Goal: Task Accomplishment & Management: Manage account settings

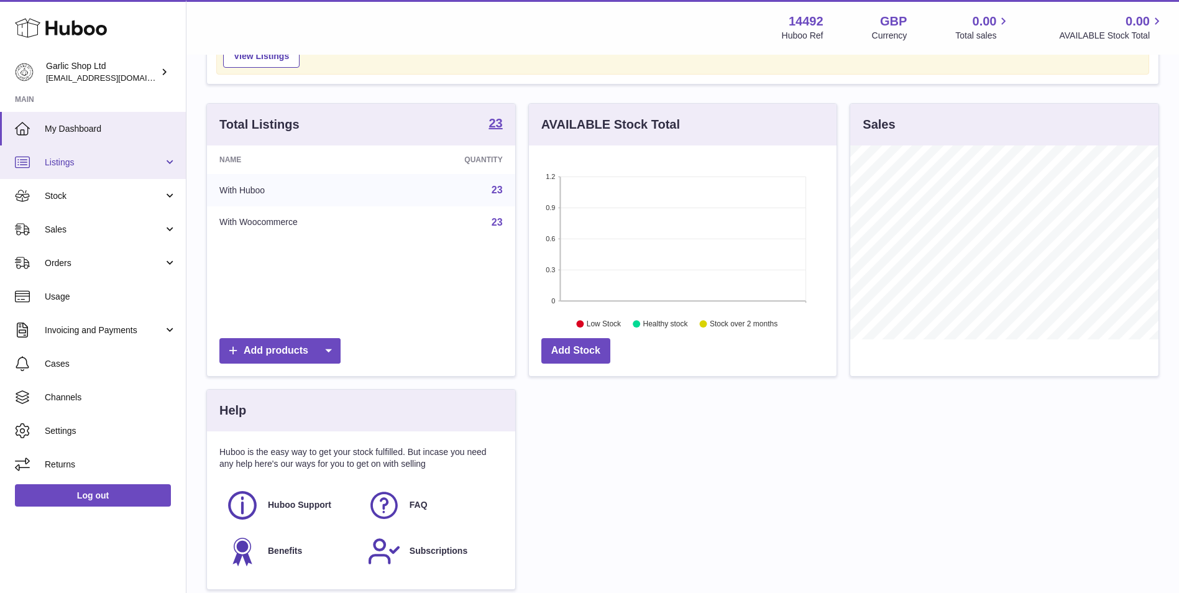
scroll to position [104, 0]
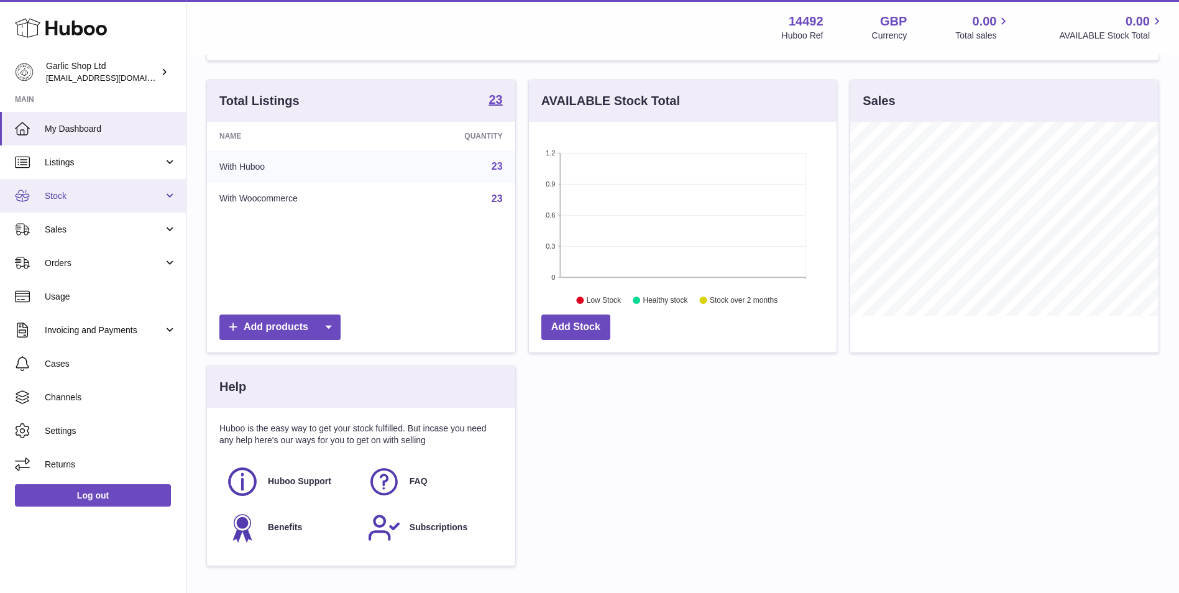
click at [113, 195] on span "Stock" at bounding box center [104, 196] width 119 height 12
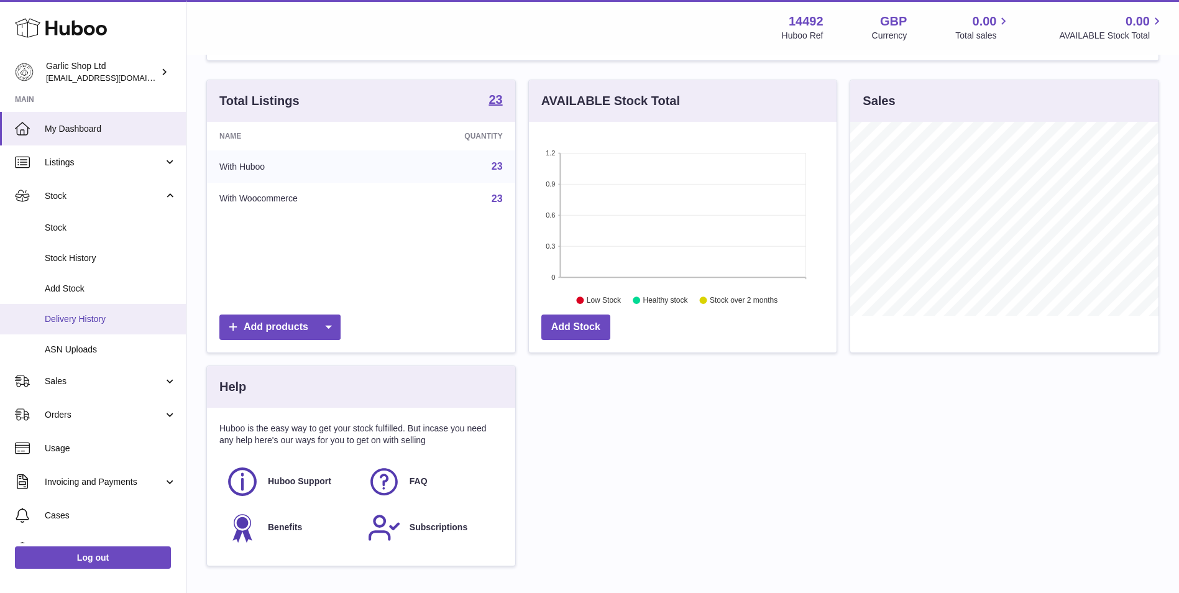
click at [126, 312] on link "Delivery History" at bounding box center [93, 319] width 186 height 30
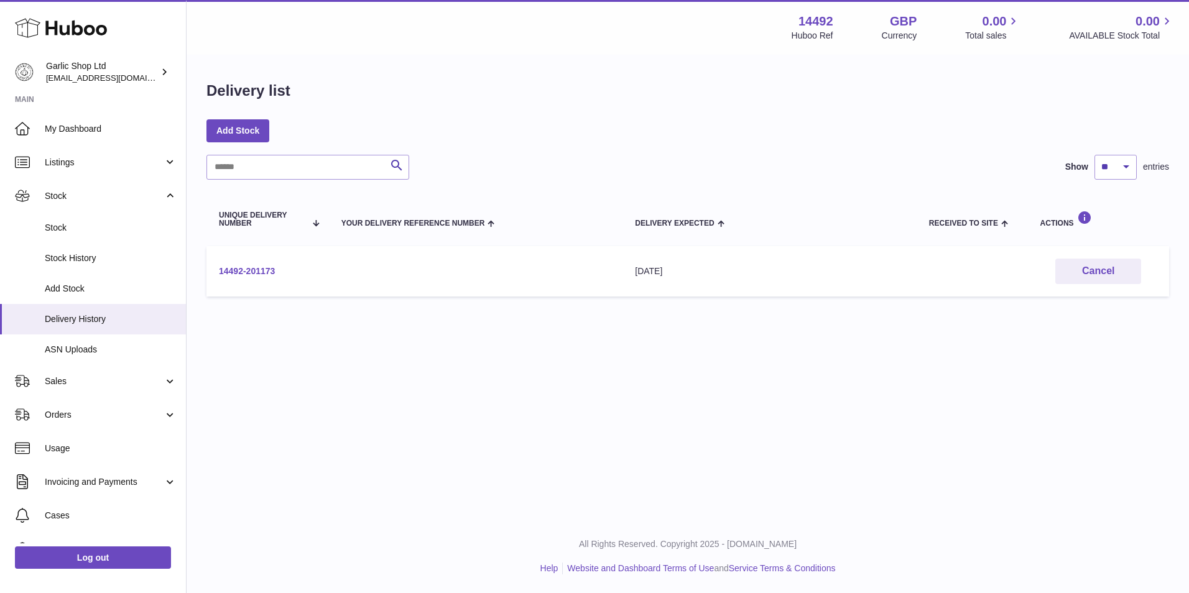
click at [237, 268] on link "14492-201173" at bounding box center [247, 271] width 56 height 10
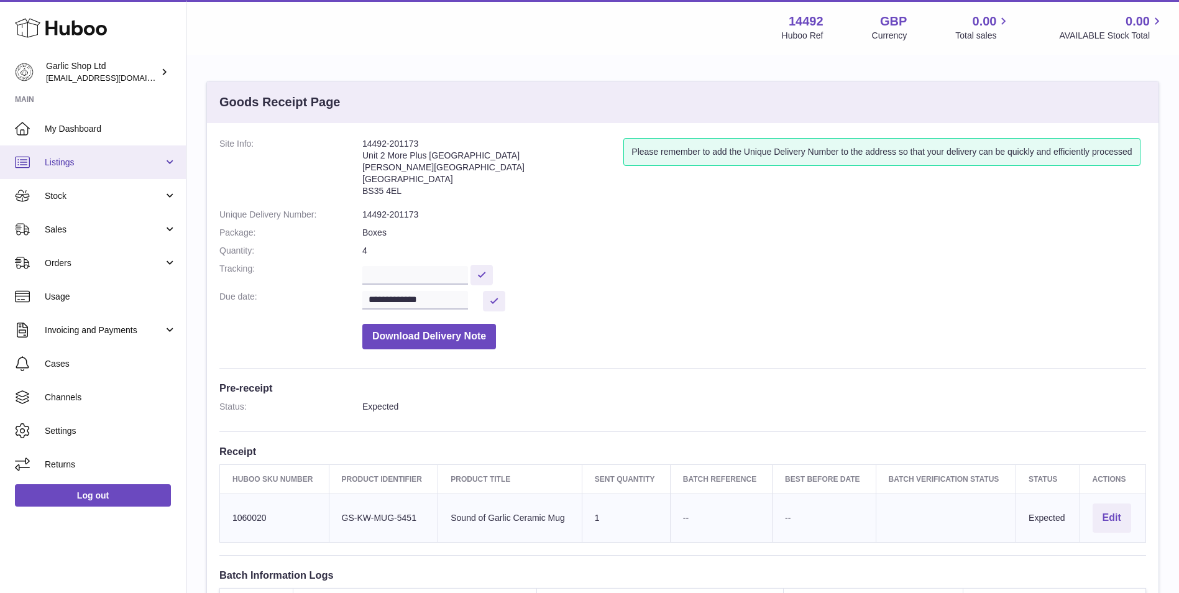
click at [90, 171] on link "Listings" at bounding box center [93, 162] width 186 height 34
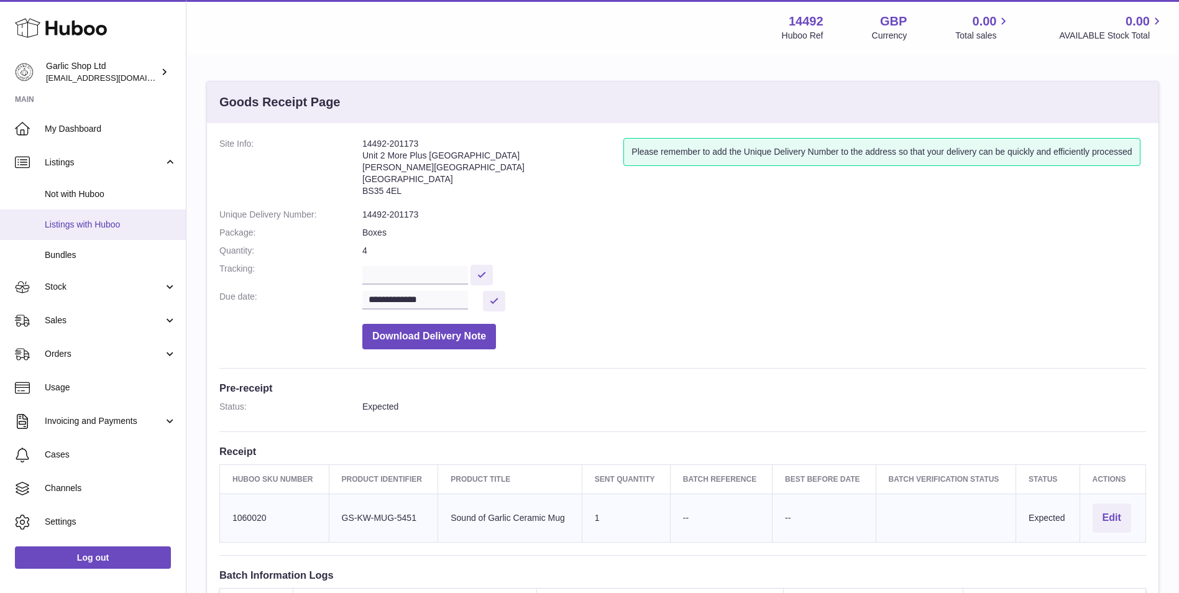
click at [96, 228] on span "Listings with Huboo" at bounding box center [111, 225] width 132 height 12
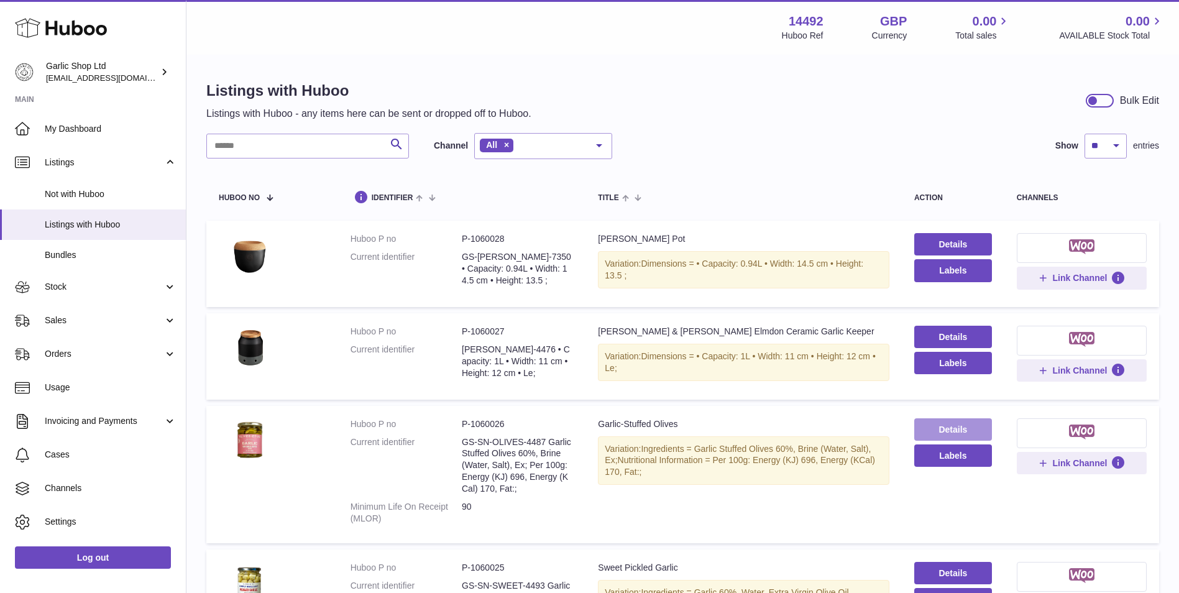
click at [947, 425] on link "Details" at bounding box center [954, 429] width 78 height 22
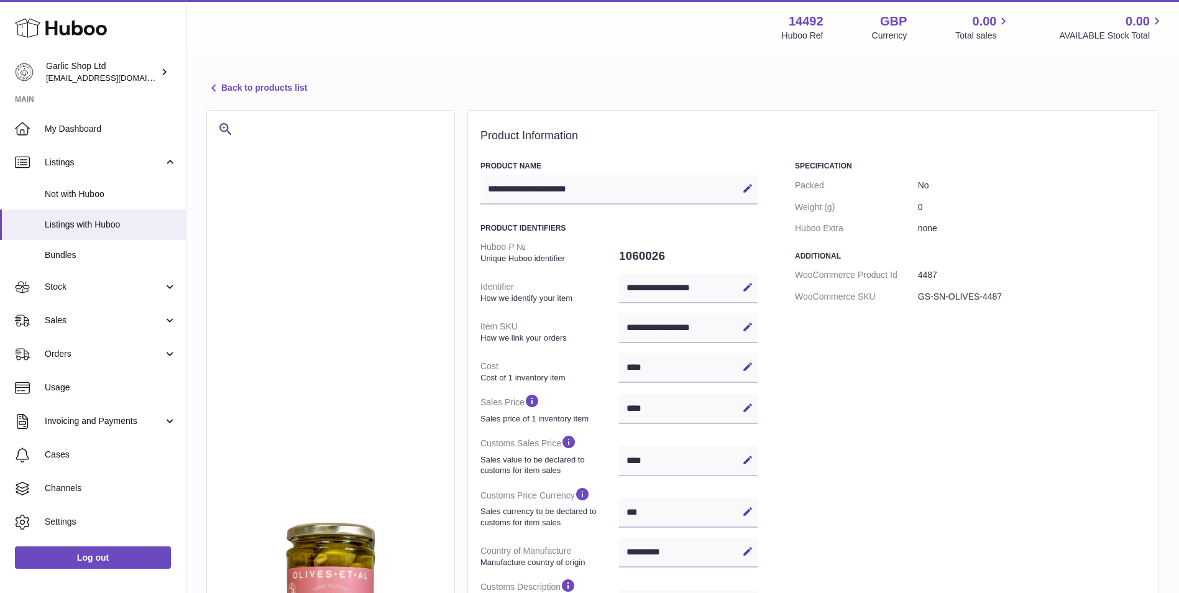
select select "***"
select select "****"
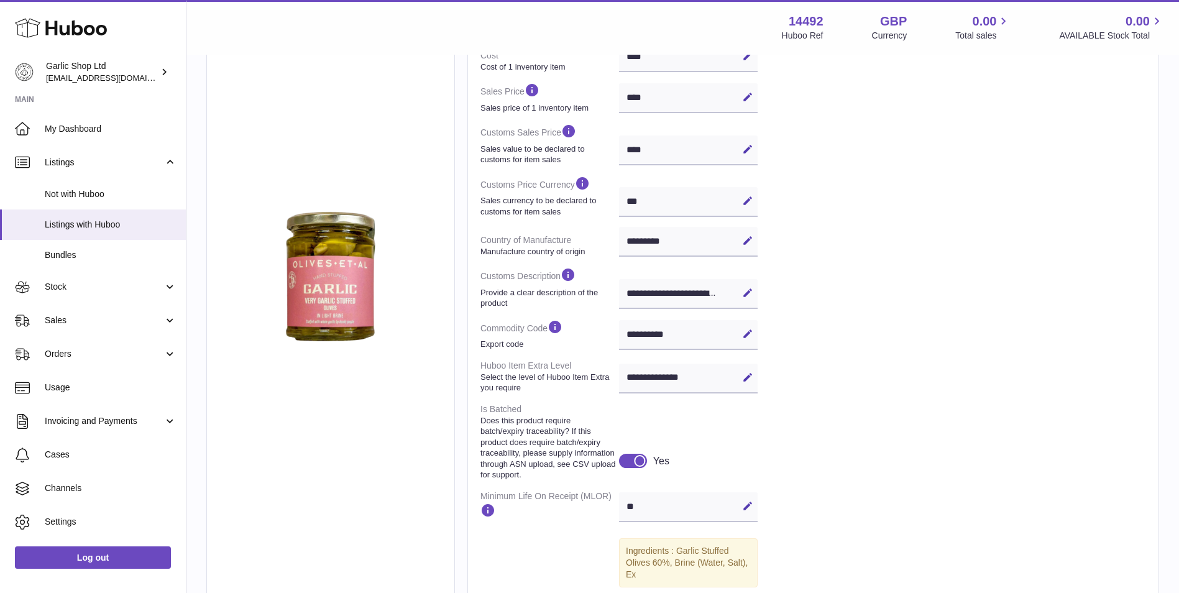
scroll to position [415, 0]
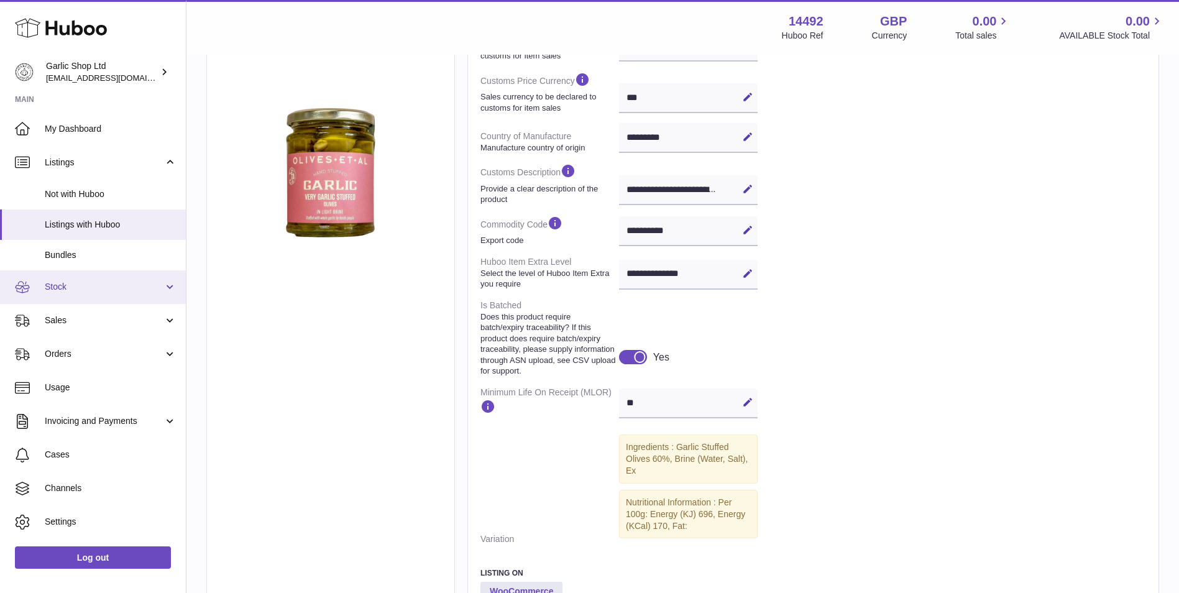
click at [132, 288] on span "Stock" at bounding box center [104, 287] width 119 height 12
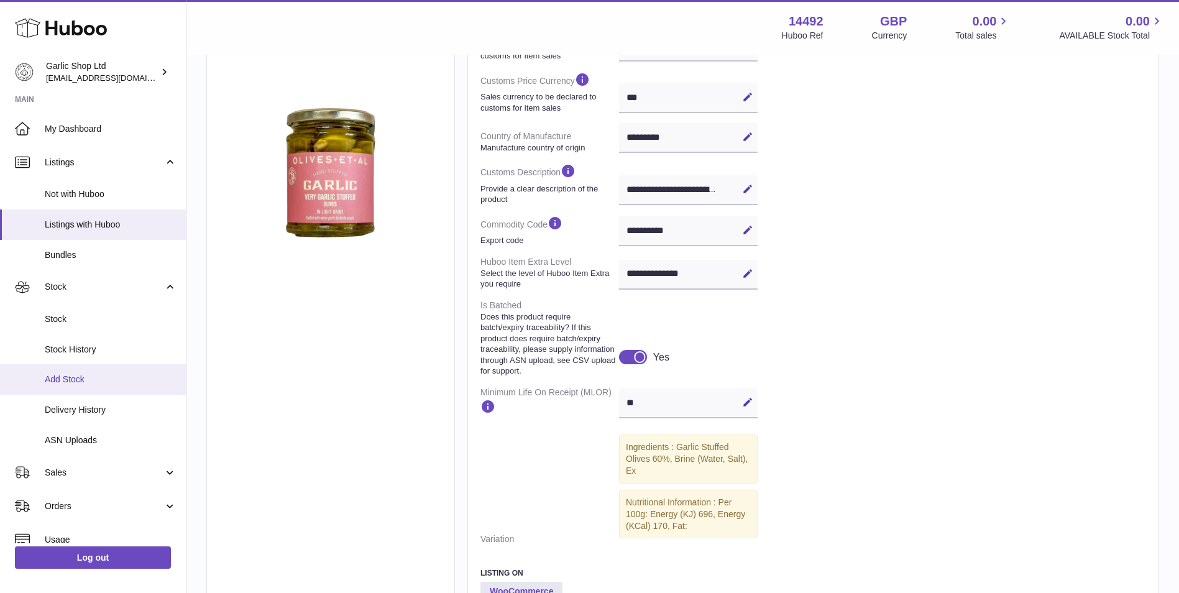
click at [125, 378] on span "Add Stock" at bounding box center [111, 380] width 132 height 12
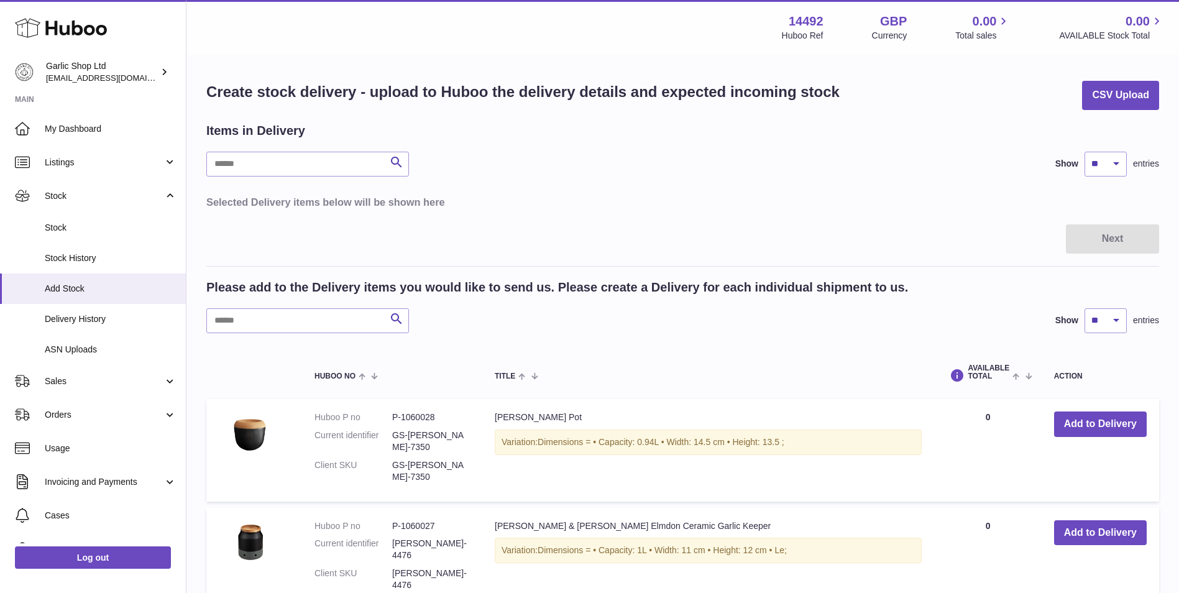
scroll to position [207, 0]
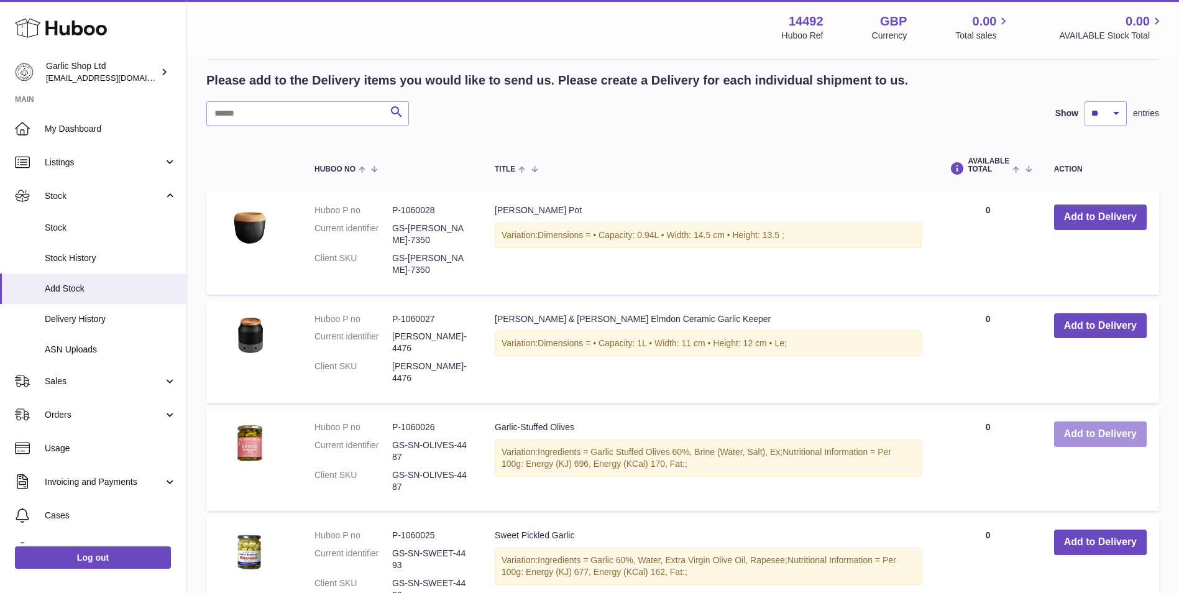
click at [1118, 437] on button "Add to Delivery" at bounding box center [1100, 434] width 93 height 25
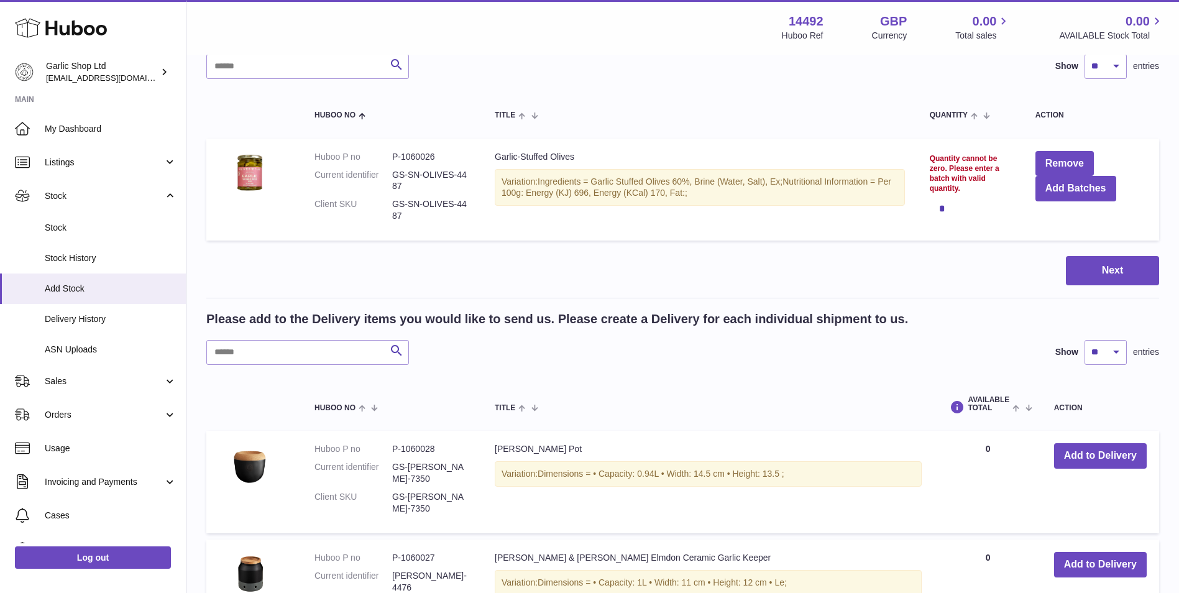
scroll to position [0, 0]
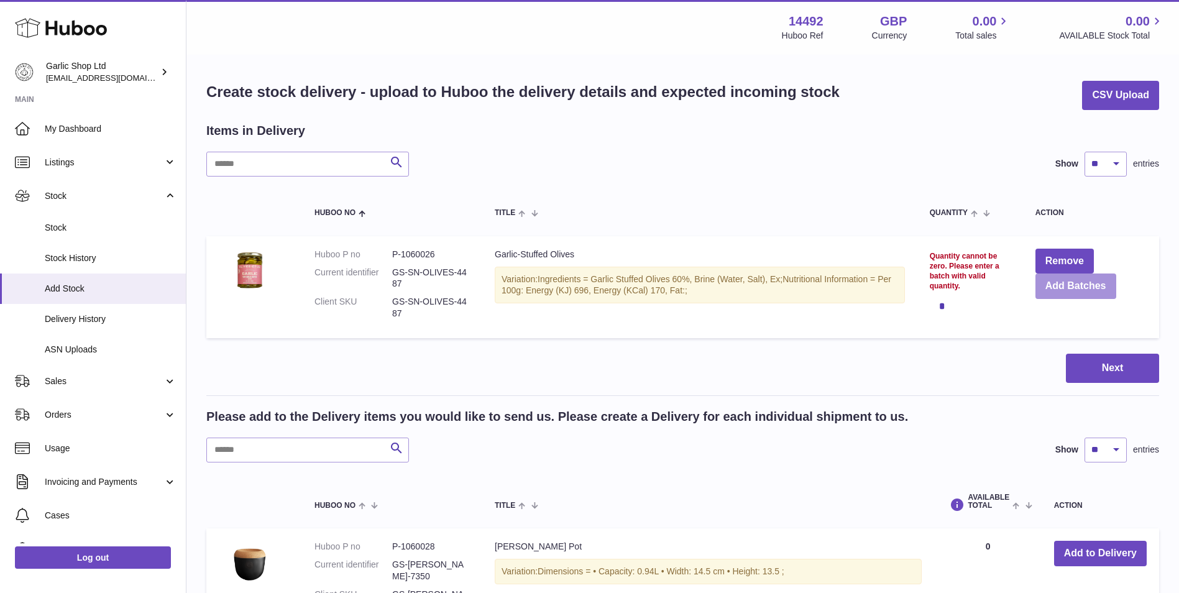
click at [1086, 280] on button "Add Batches" at bounding box center [1076, 286] width 81 height 25
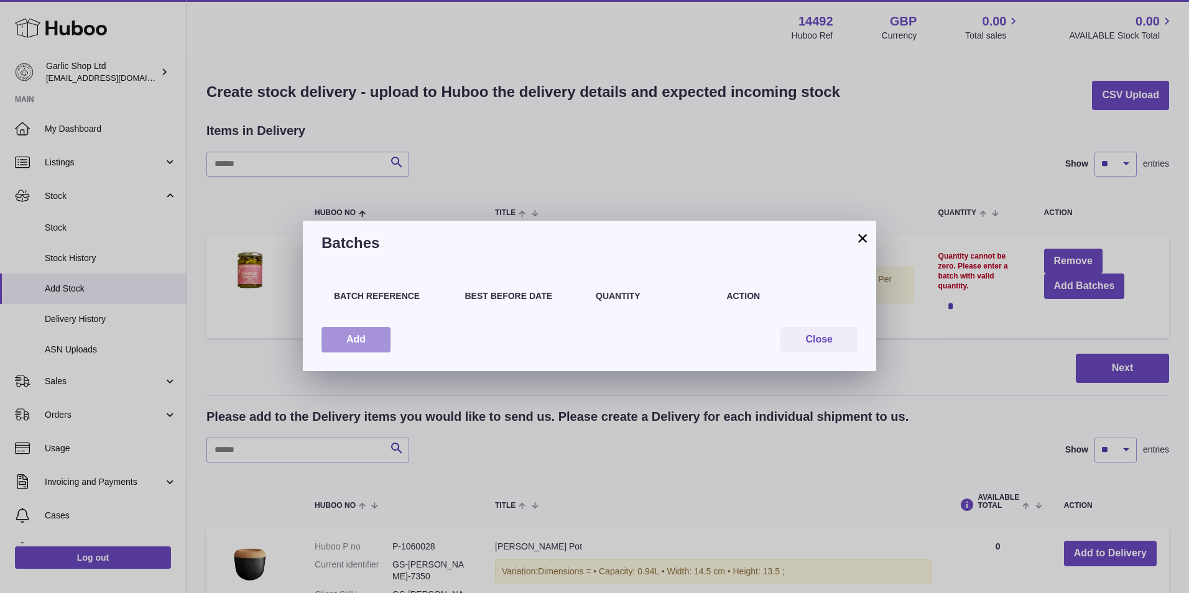
click at [361, 342] on button "Add" at bounding box center [355, 339] width 69 height 25
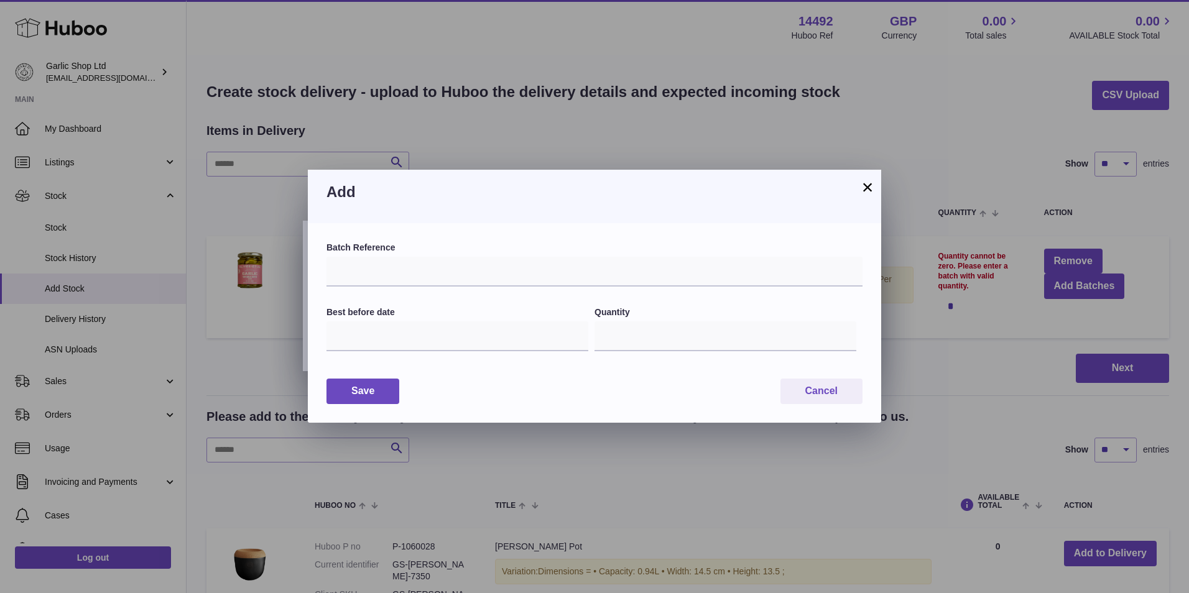
click at [867, 182] on button "×" at bounding box center [867, 187] width 15 height 15
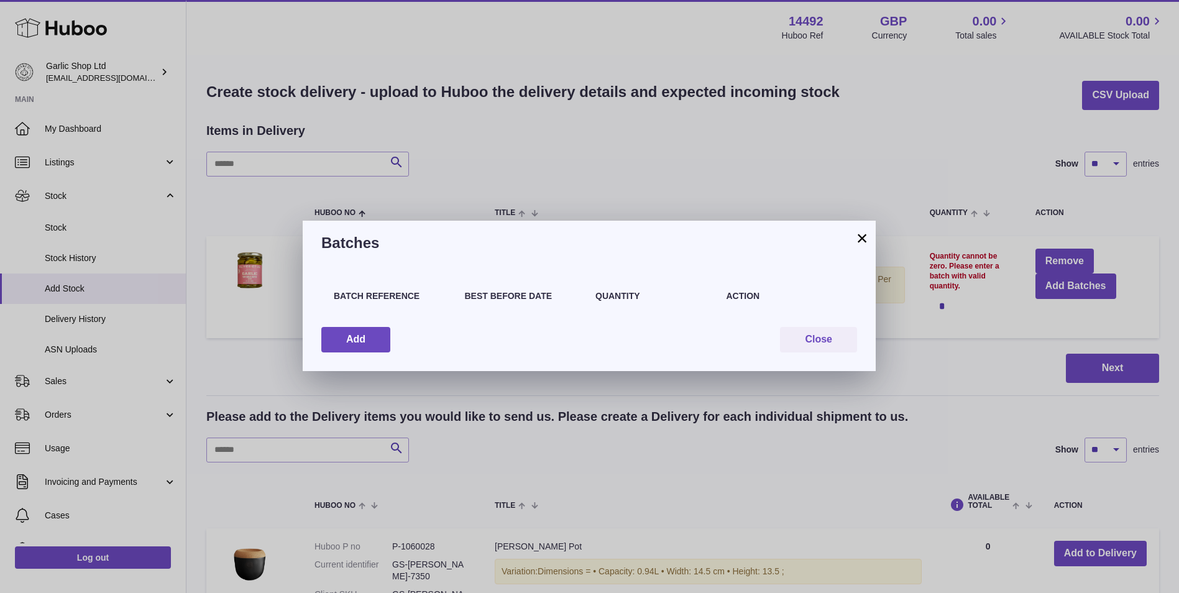
click at [862, 231] on button "×" at bounding box center [862, 238] width 15 height 15
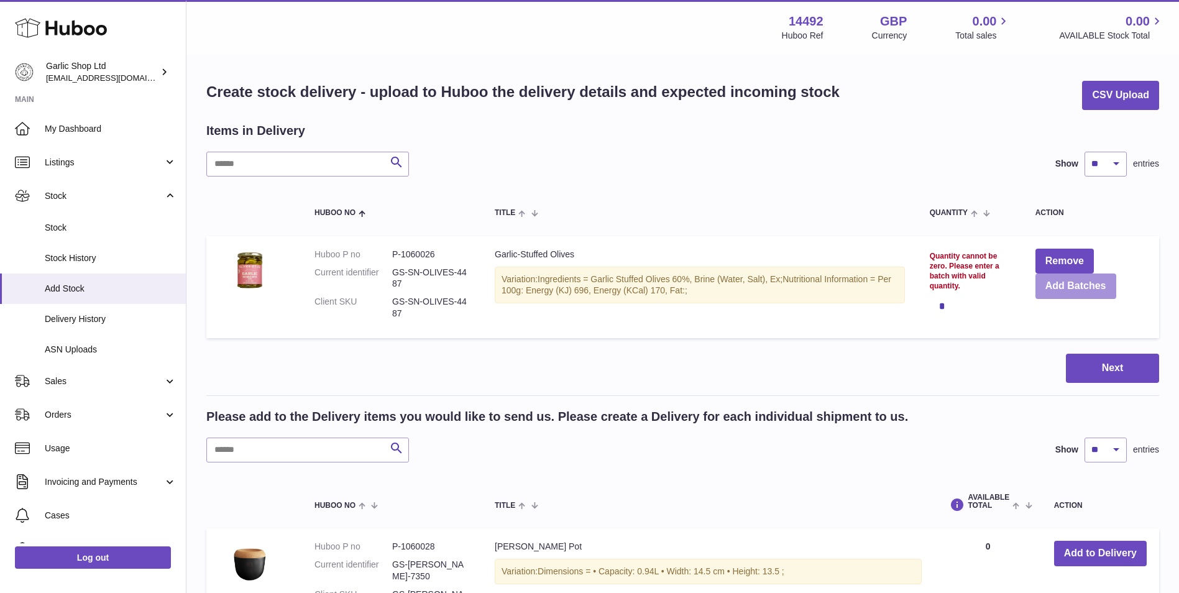
click at [1056, 288] on button "Add Batches" at bounding box center [1076, 286] width 81 height 25
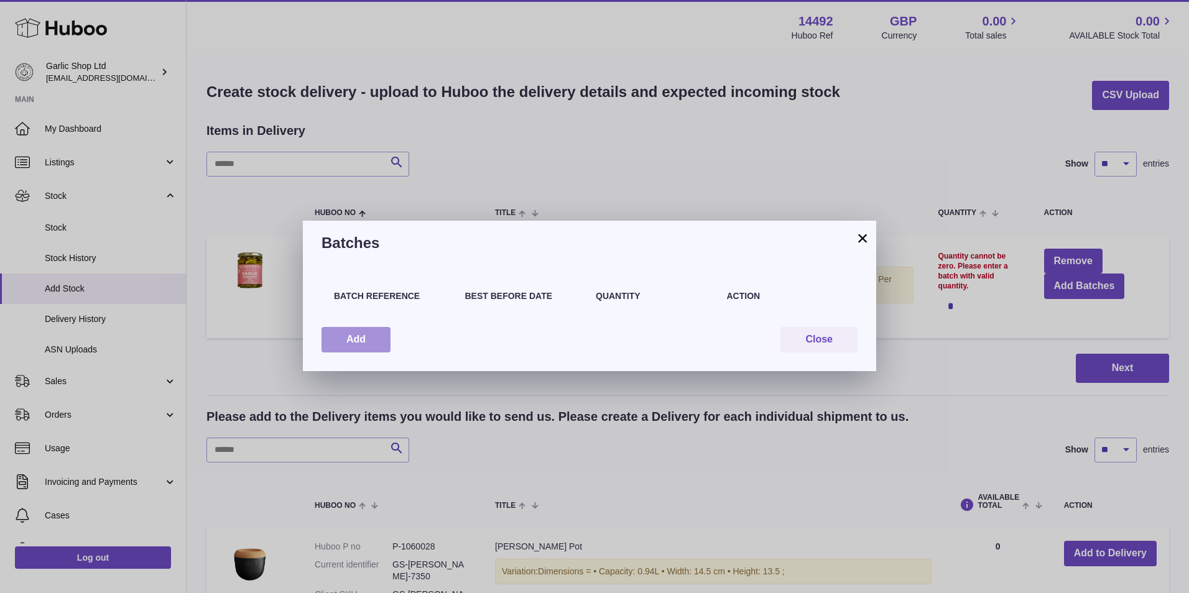
click at [351, 337] on button "Add" at bounding box center [355, 339] width 69 height 25
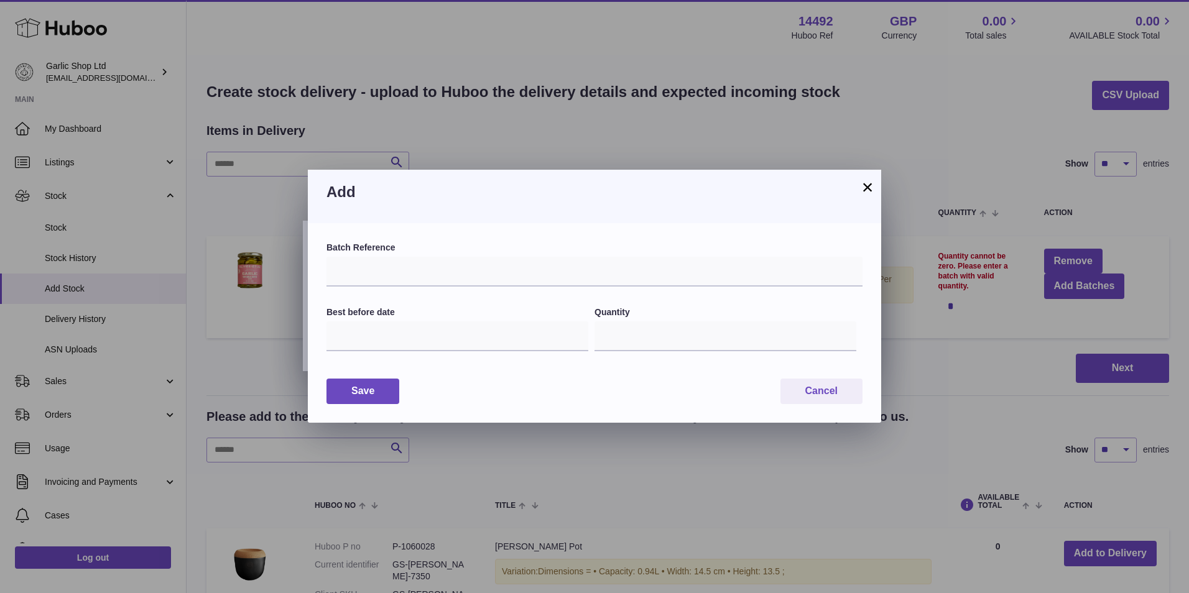
drag, startPoint x: 867, startPoint y: 188, endPoint x: 435, endPoint y: 144, distance: 433.7
click at [867, 188] on button "×" at bounding box center [867, 187] width 15 height 15
